Goal: Task Accomplishment & Management: Use online tool/utility

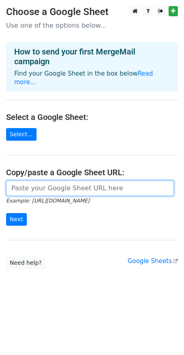
click at [31, 181] on input "url" at bounding box center [90, 188] width 168 height 15
click at [60, 181] on input "url" at bounding box center [90, 188] width 168 height 15
paste input "https://docs.google.com/spreadsheets/d/1AgFG07eFj24vYj5xmcn9eMBpoXgrOx8QQvDnsCW…"
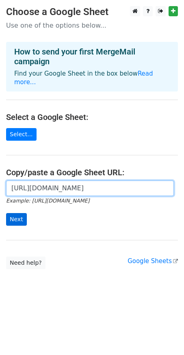
type input "https://docs.google.com/spreadsheets/d/1AgFG07eFj24vYj5xmcn9eMBpoXgrOx8QQvDnsCW…"
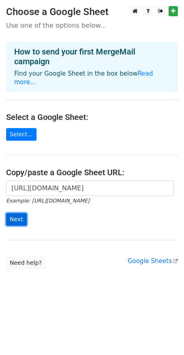
click at [18, 213] on input "Next" at bounding box center [16, 219] width 21 height 13
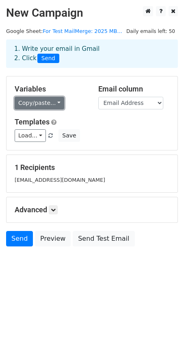
click at [35, 103] on link "Copy/paste..." at bounding box center [40, 103] width 50 height 13
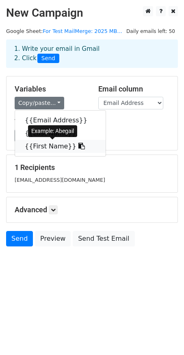
click at [46, 142] on link "{{First Name}}" at bounding box center [60, 146] width 91 height 13
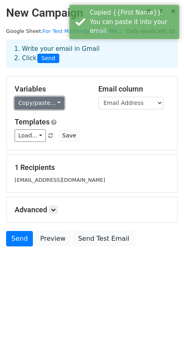
click at [38, 105] on link "Copy/paste..." at bounding box center [40, 103] width 50 height 13
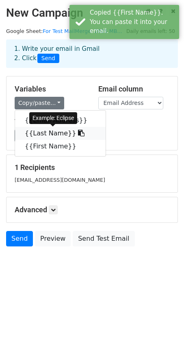
click at [46, 130] on link "{{Last Name}}" at bounding box center [60, 133] width 91 height 13
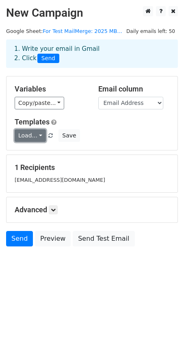
click at [40, 136] on link "Load..." at bounding box center [30, 135] width 31 height 13
drag, startPoint x: 35, startPoint y: 137, endPoint x: 40, endPoint y: 136, distance: 5.4
click at [40, 136] on link "Load..." at bounding box center [30, 135] width 31 height 13
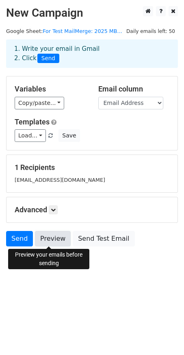
click at [50, 239] on link "Preview" at bounding box center [53, 238] width 36 height 15
click at [45, 234] on link "Preview" at bounding box center [53, 238] width 36 height 15
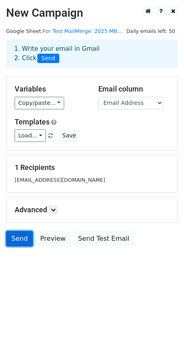
click at [18, 241] on link "Send" at bounding box center [19, 238] width 27 height 15
click at [12, 272] on body "New Campaign Daily emails left: 50 Google Sheet: For Test MailMerge: 2025 MB...…" at bounding box center [92, 144] width 184 height 277
click at [23, 234] on link "Send" at bounding box center [19, 238] width 27 height 15
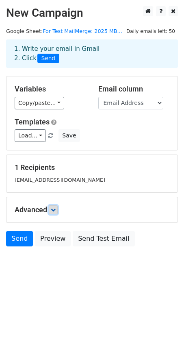
click at [55, 212] on link at bounding box center [53, 210] width 9 height 9
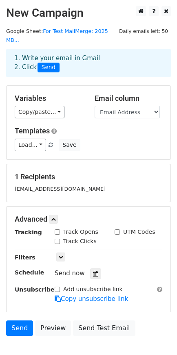
click at [58, 230] on input "Track Opens" at bounding box center [57, 232] width 5 height 5
checkbox input "true"
click at [58, 239] on input "Track Clicks" at bounding box center [57, 241] width 5 height 5
checkbox input "true"
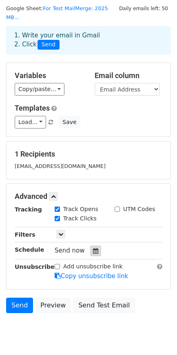
scroll to position [28, 0]
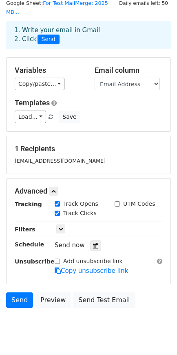
click at [68, 242] on span "Send now" at bounding box center [70, 245] width 30 height 7
click at [93, 243] on icon at bounding box center [95, 246] width 5 height 6
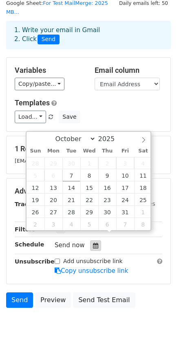
click at [93, 243] on icon at bounding box center [95, 246] width 5 height 6
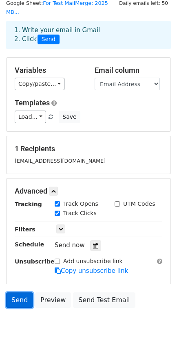
click at [20, 293] on link "Send" at bounding box center [19, 300] width 27 height 15
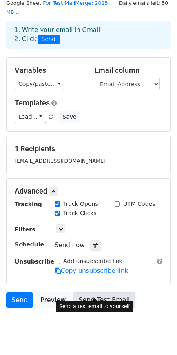
click at [77, 293] on link "Send Test Email" at bounding box center [104, 300] width 62 height 15
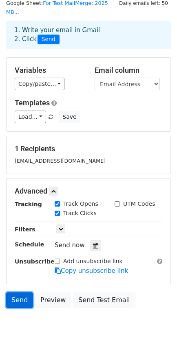
click at [15, 293] on link "Send" at bounding box center [19, 300] width 27 height 15
click at [13, 293] on link "Send" at bounding box center [19, 300] width 27 height 15
click at [20, 293] on link "Send" at bounding box center [19, 300] width 27 height 15
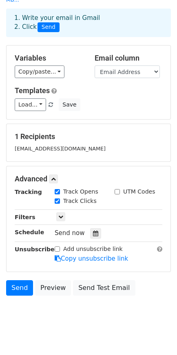
scroll to position [0, 0]
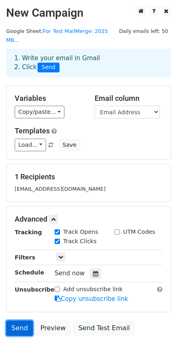
click at [23, 321] on link "Send" at bounding box center [19, 328] width 27 height 15
click at [14, 321] on link "Send" at bounding box center [19, 328] width 27 height 15
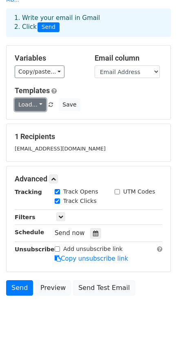
click at [34, 99] on link "Load..." at bounding box center [30, 105] width 31 height 13
click at [41, 99] on link "Load..." at bounding box center [30, 105] width 31 height 13
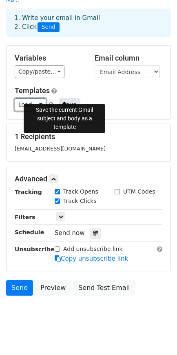
scroll to position [0, 0]
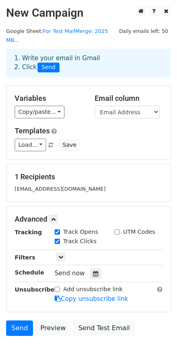
click at [52, 63] on span "Send" at bounding box center [48, 68] width 22 height 10
click at [15, 324] on link "Send" at bounding box center [19, 328] width 27 height 15
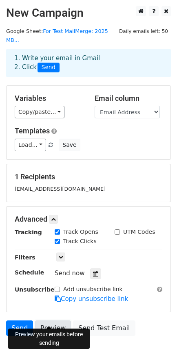
click at [57, 321] on link "Preview" at bounding box center [53, 328] width 36 height 15
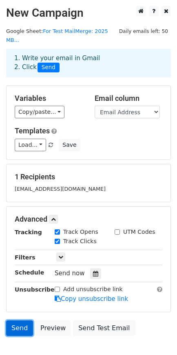
click at [22, 321] on link "Send" at bounding box center [19, 328] width 27 height 15
click at [25, 321] on link "Send" at bounding box center [19, 328] width 27 height 15
click at [6, 321] on link "Send" at bounding box center [19, 328] width 27 height 15
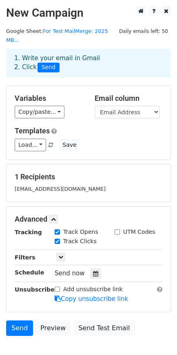
scroll to position [0, 0]
